Goal: Find specific page/section: Find specific page/section

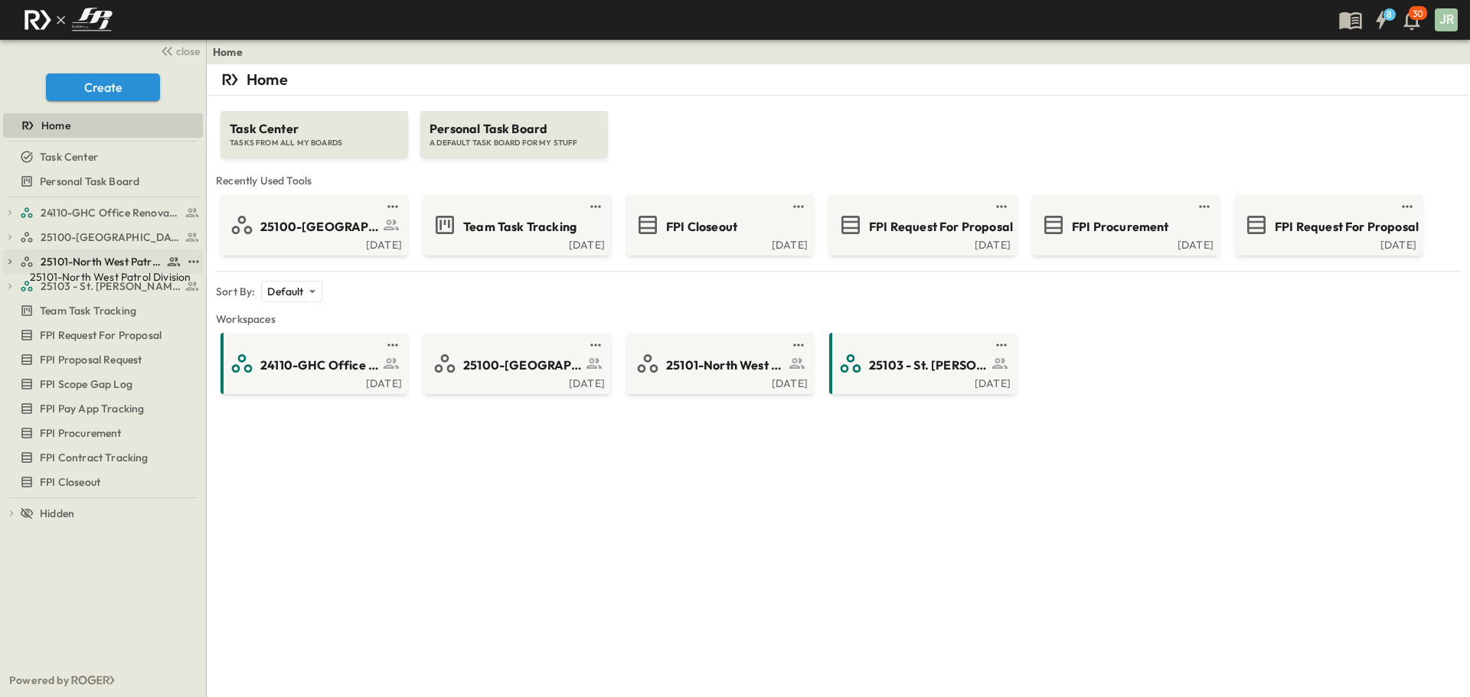
click at [99, 263] on span "25101-North West Patrol Division" at bounding box center [102, 261] width 122 height 15
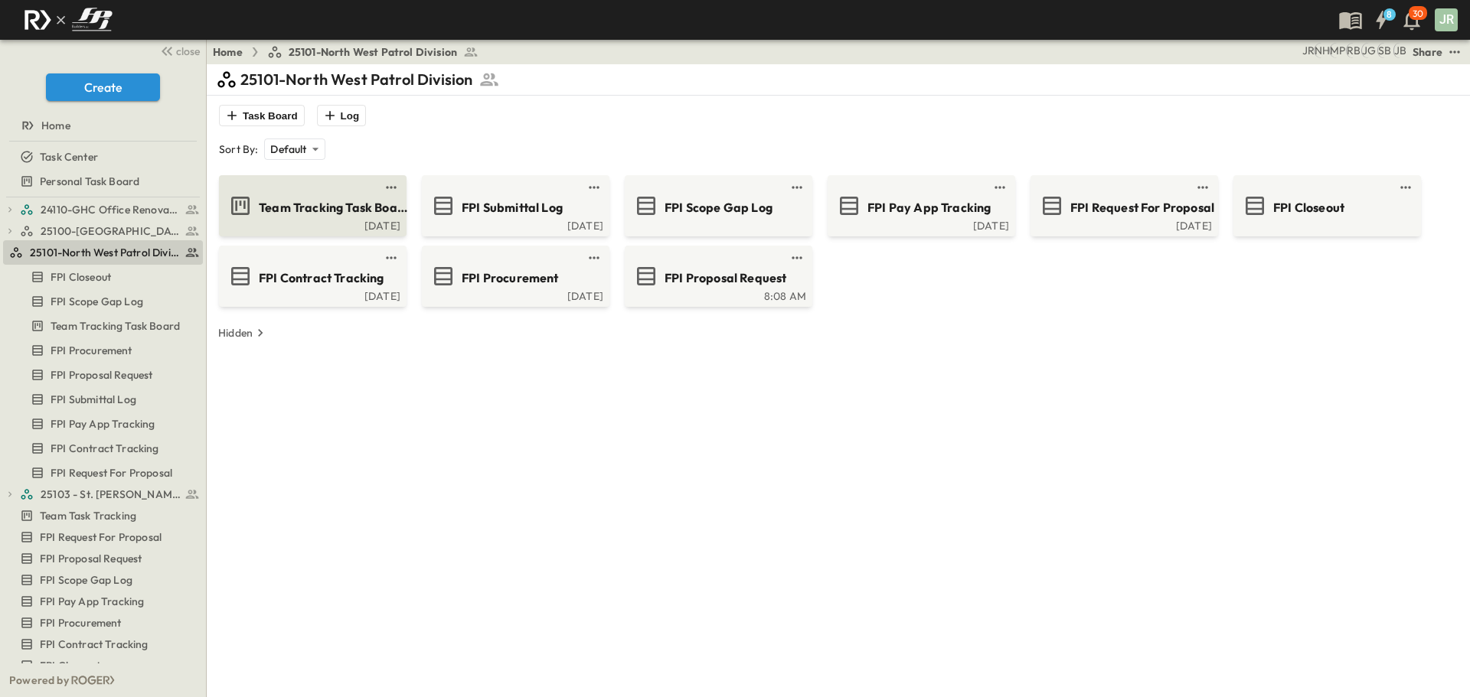
click at [338, 204] on span "Team Tracking Task Board" at bounding box center [333, 208] width 149 height 18
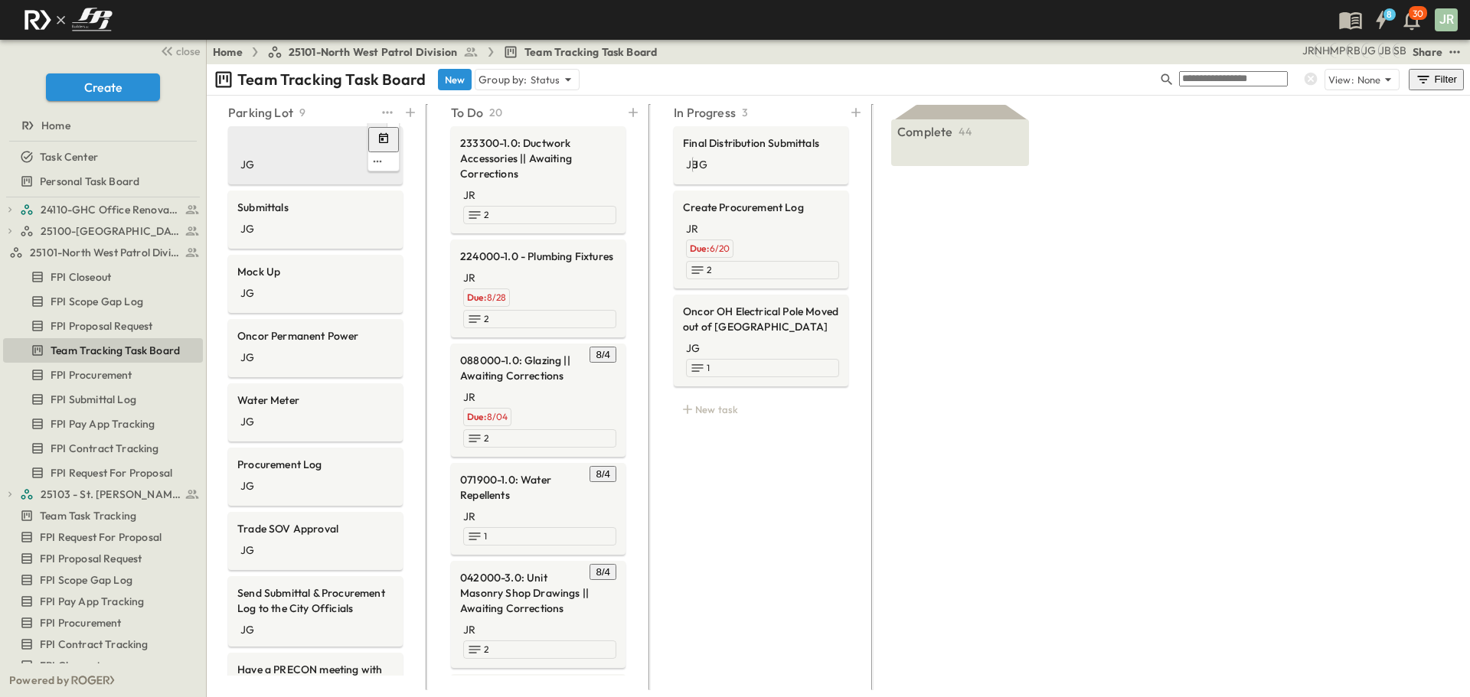
click at [285, 128] on div "JG" at bounding box center [315, 153] width 175 height 55
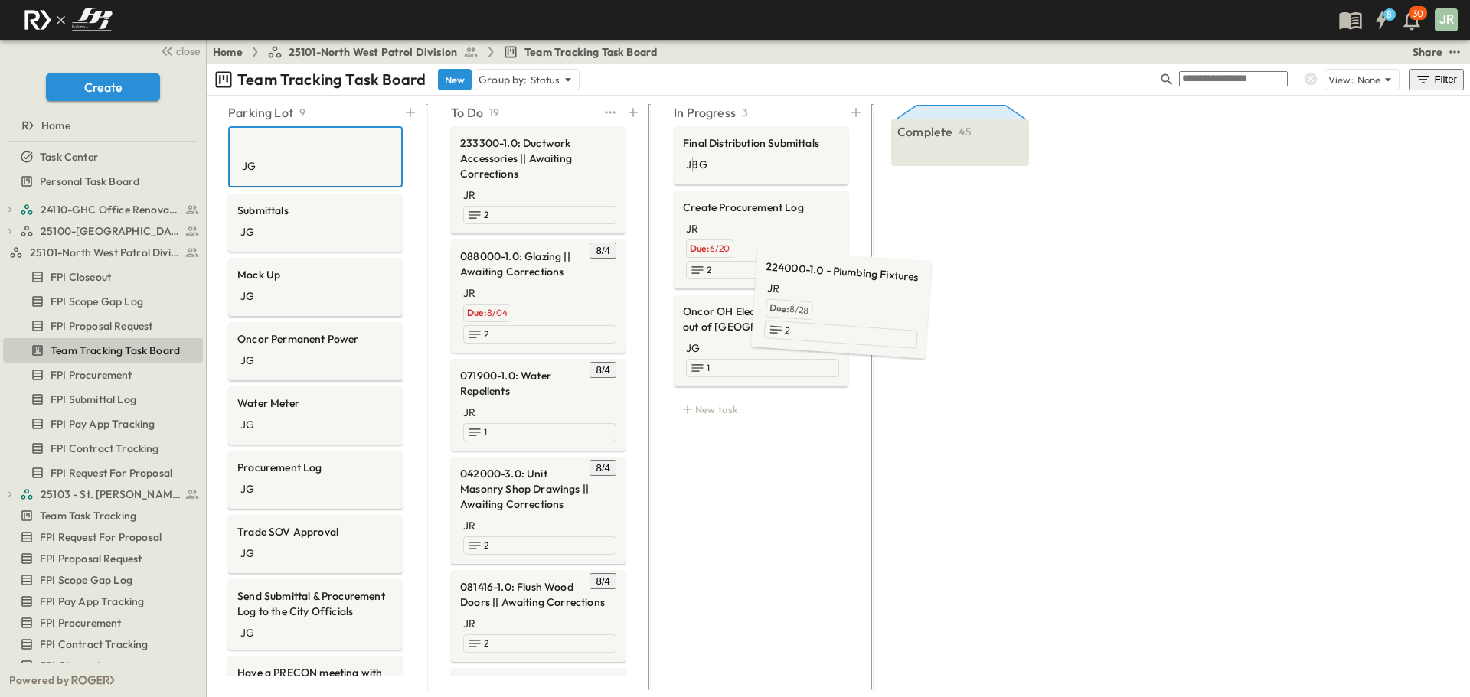
scroll to position [0, 182]
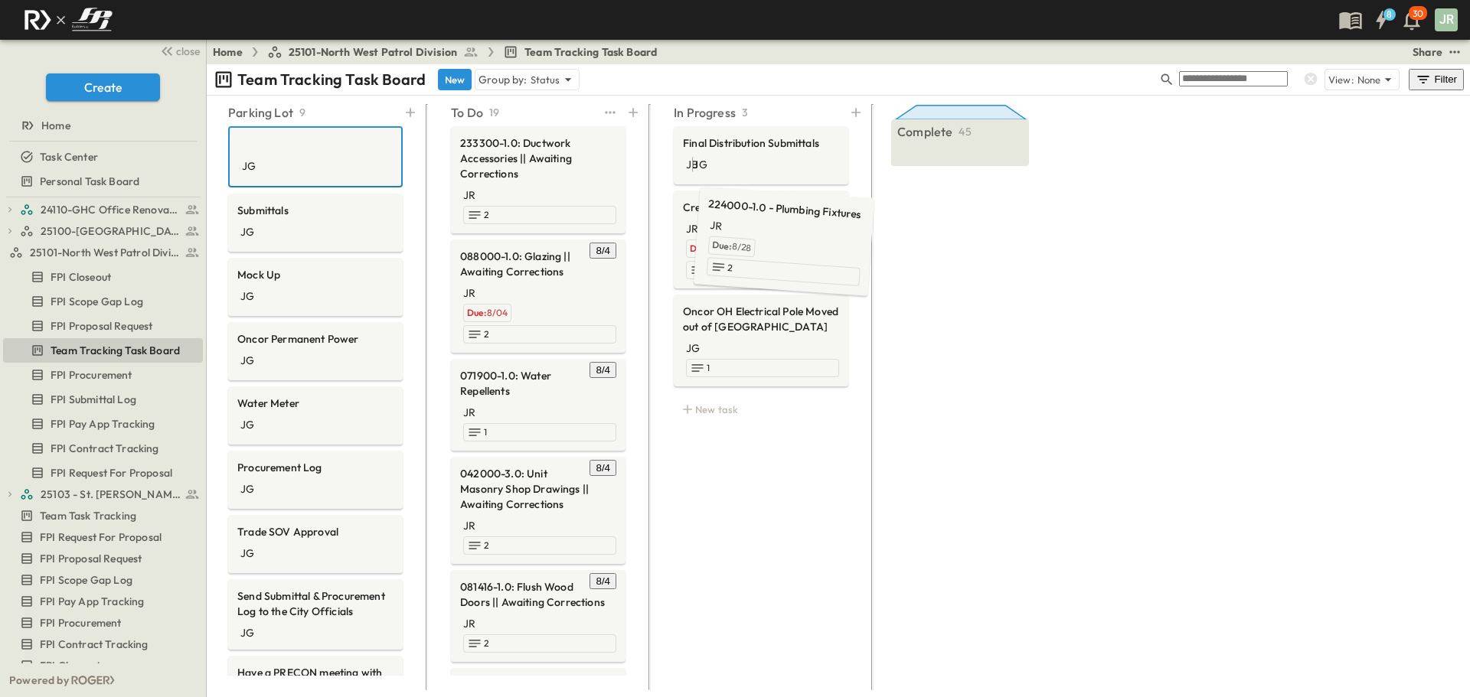
drag, startPoint x: 511, startPoint y: 236, endPoint x: 743, endPoint y: 171, distance: 241.4
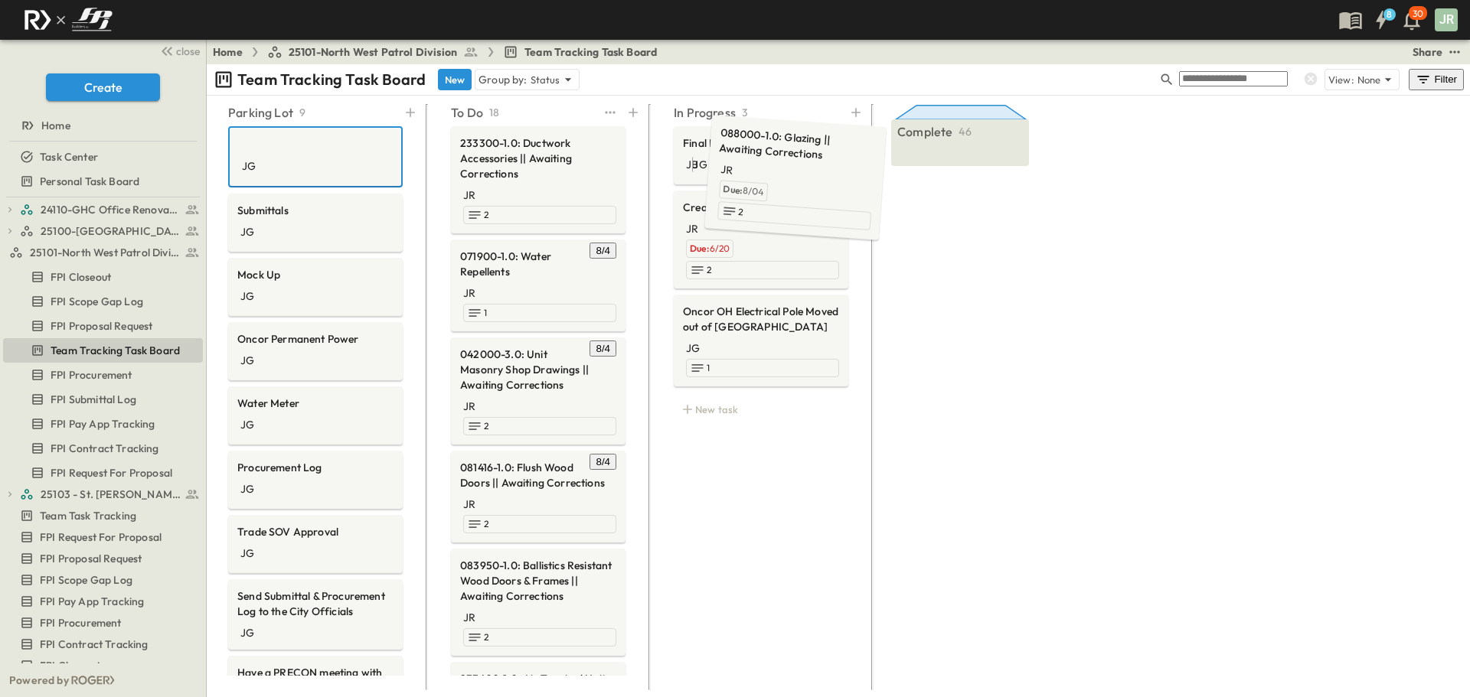
drag, startPoint x: 336, startPoint y: 250, endPoint x: 775, endPoint y: 150, distance: 450.7
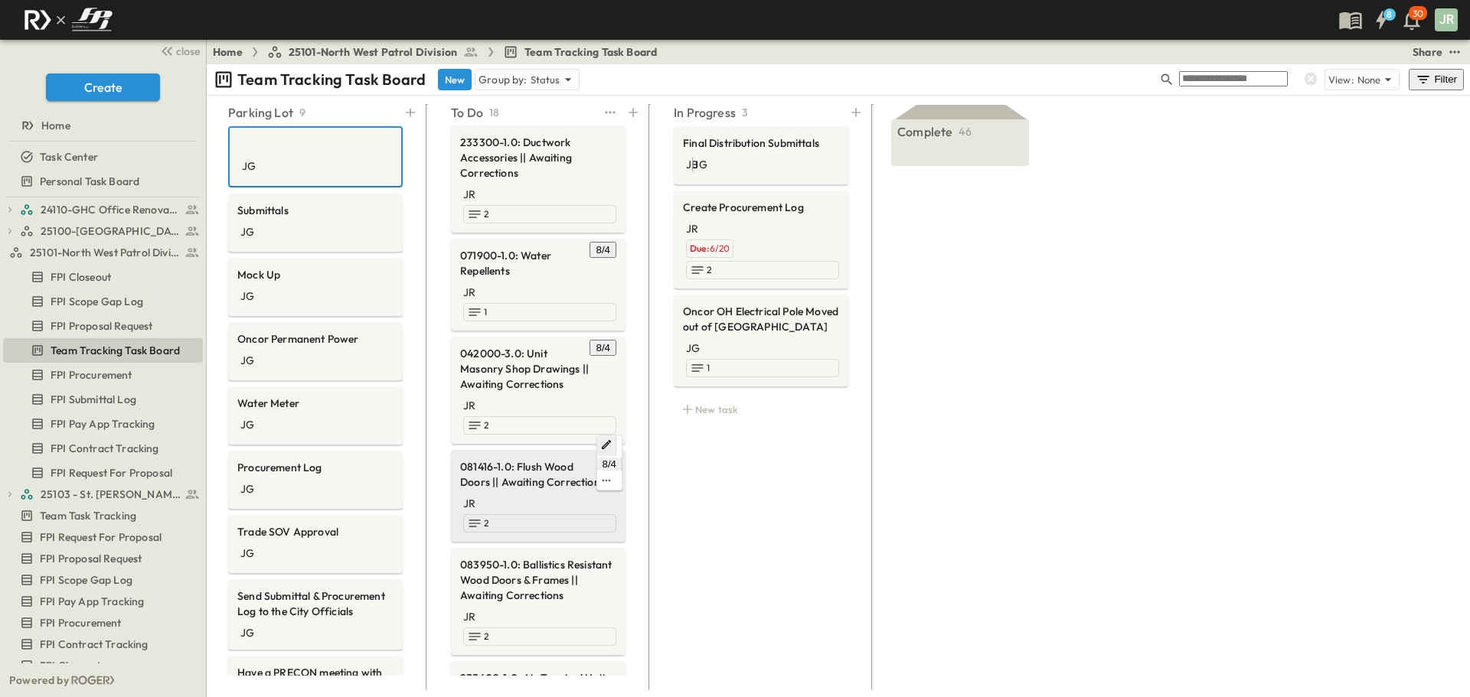
scroll to position [0, 0]
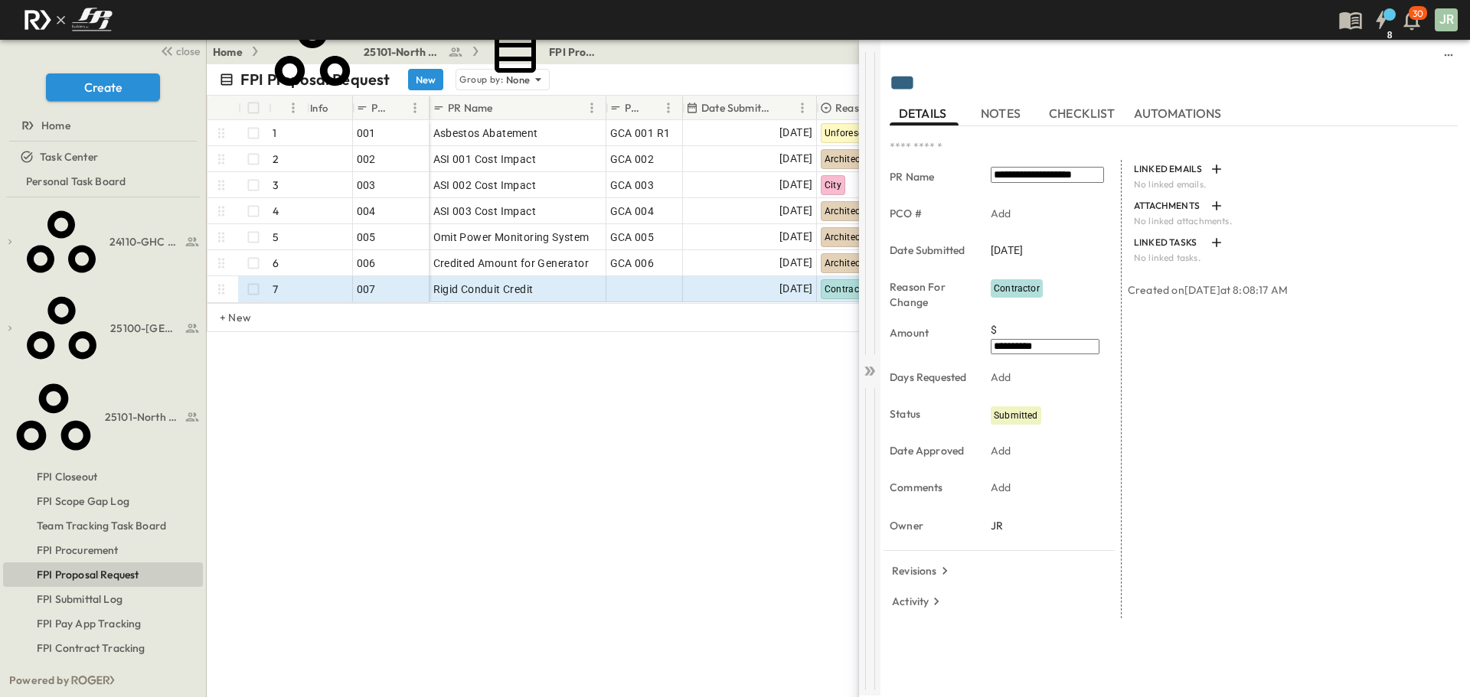
click at [864, 370] on icon at bounding box center [869, 371] width 15 height 15
